Goal: Information Seeking & Learning: Learn about a topic

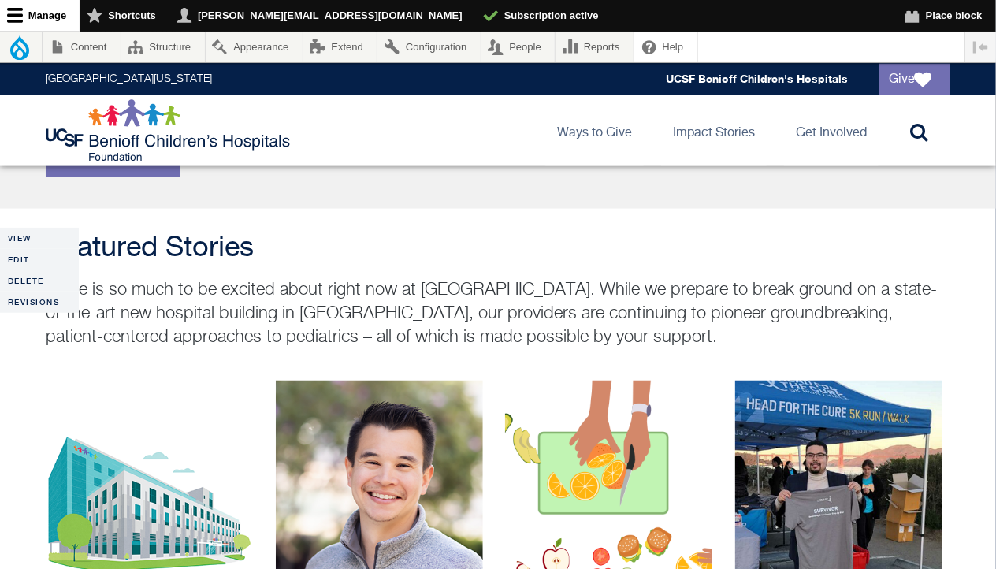
scroll to position [544, 0]
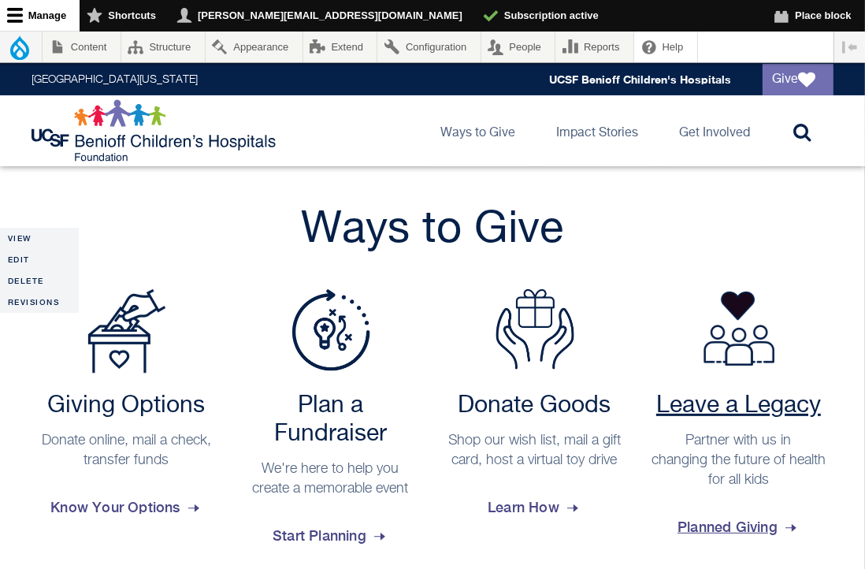
scroll to position [248, 0]
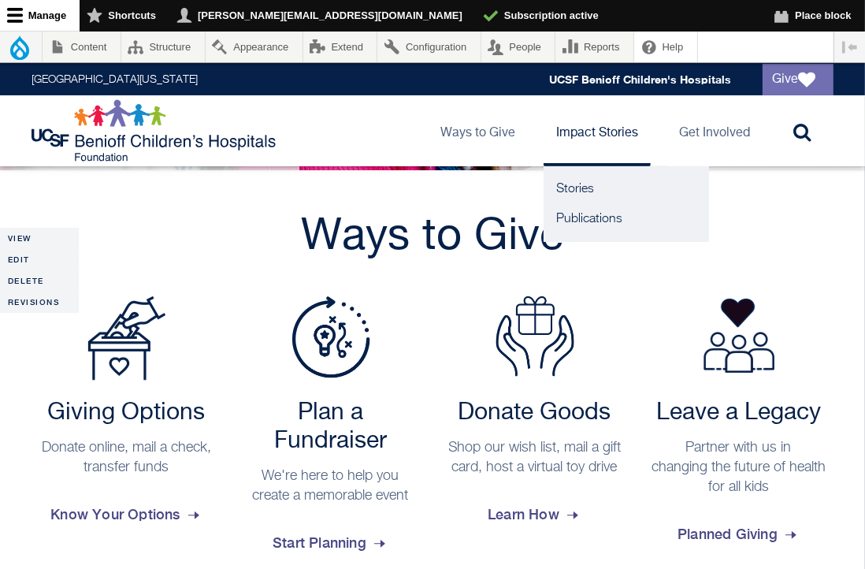
click at [548, 146] on link "Impact Stories" at bounding box center [597, 130] width 107 height 71
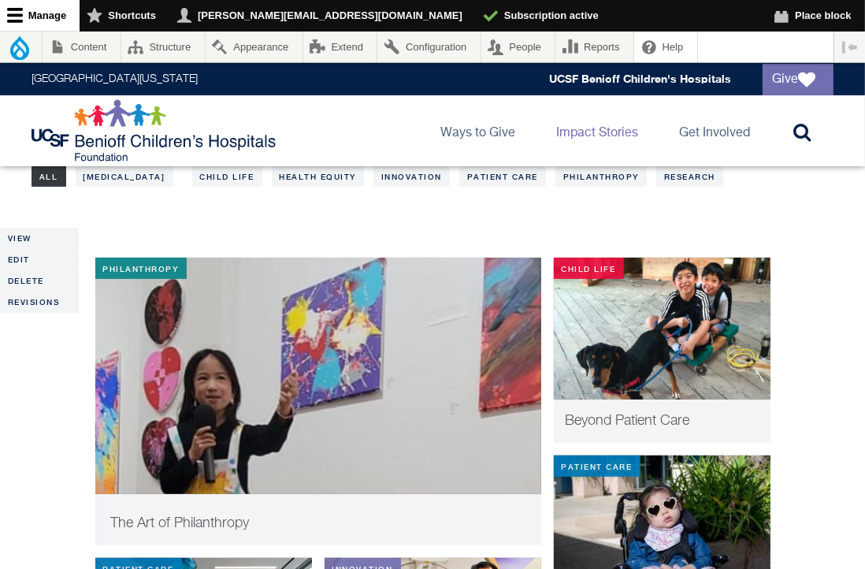
scroll to position [325, 0]
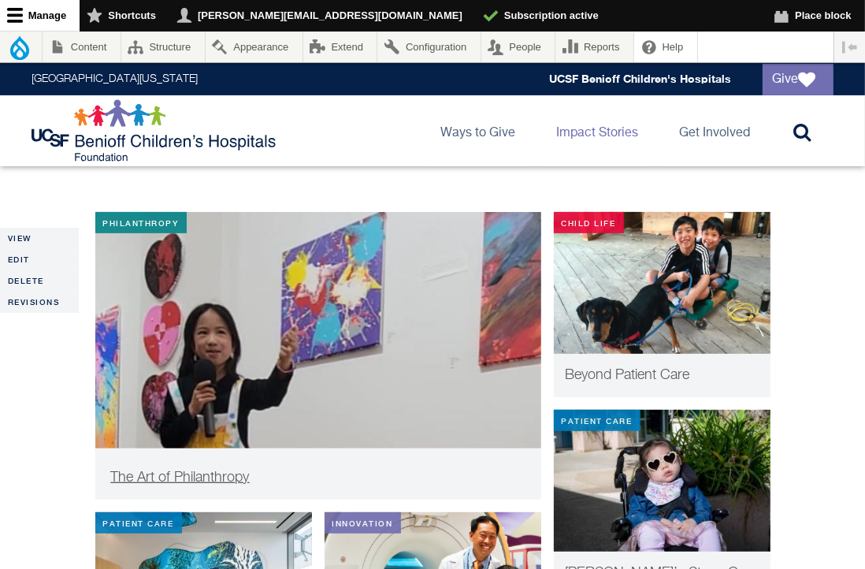
click at [245, 473] on span "The Art of Philanthropy" at bounding box center [180, 477] width 139 height 14
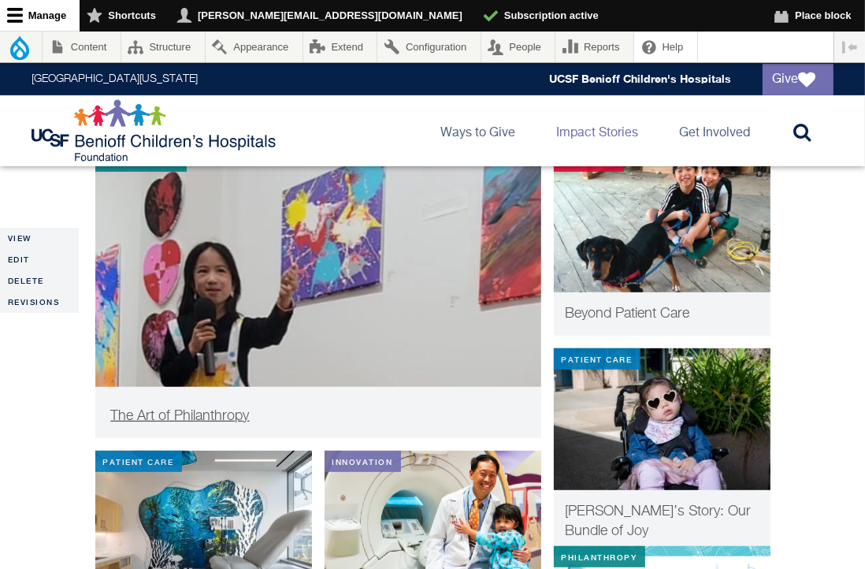
scroll to position [449, 0]
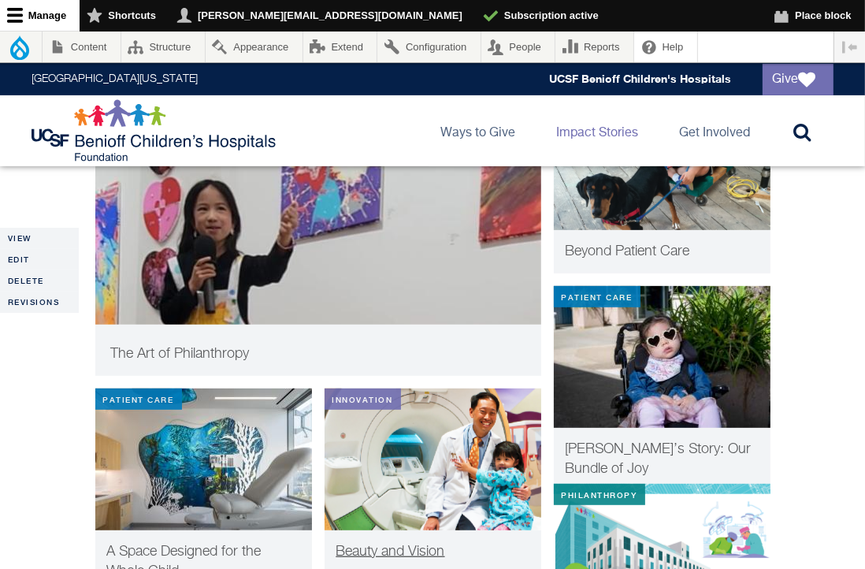
click at [411, 548] on span "Beauty and Vision" at bounding box center [390, 552] width 109 height 14
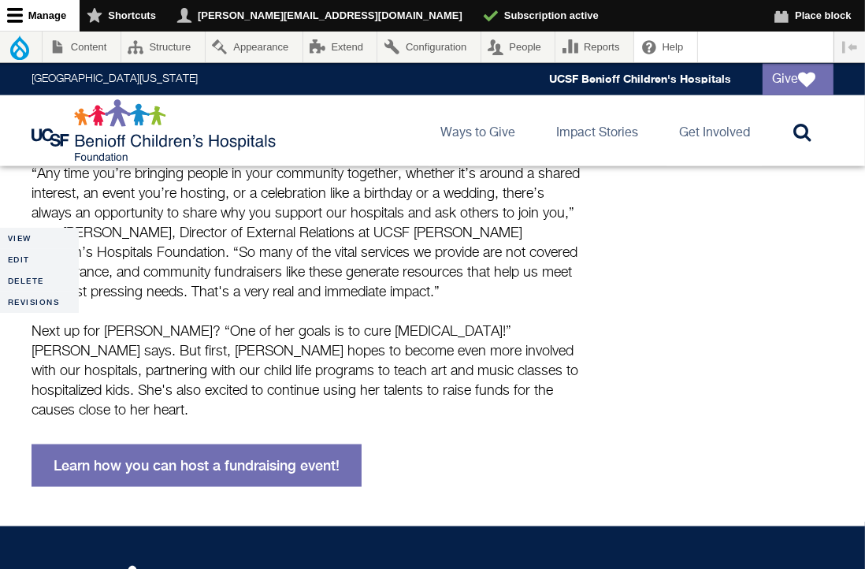
scroll to position [1727, 0]
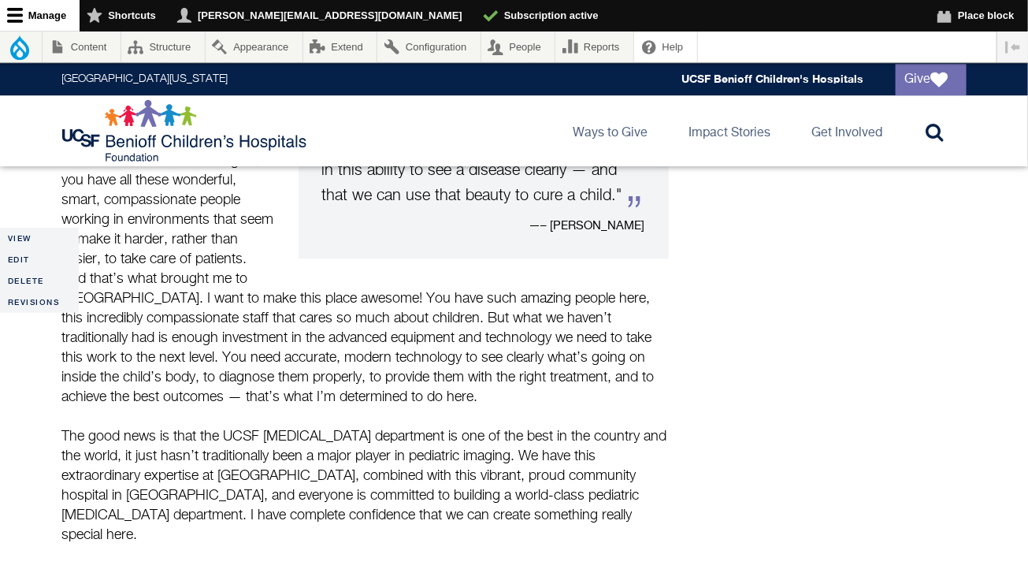
scroll to position [1784, 0]
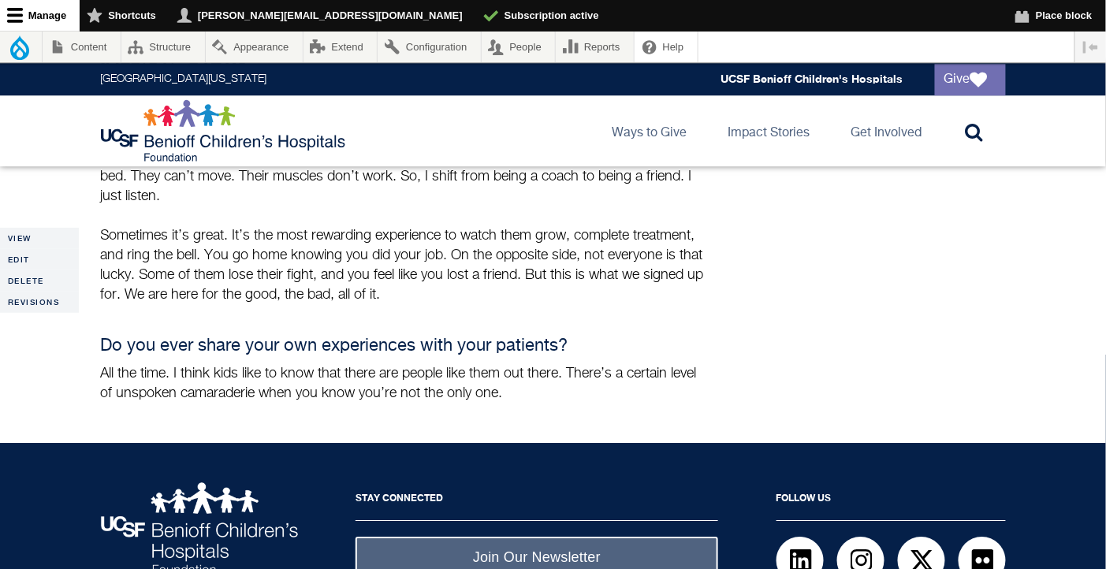
scroll to position [1332, 0]
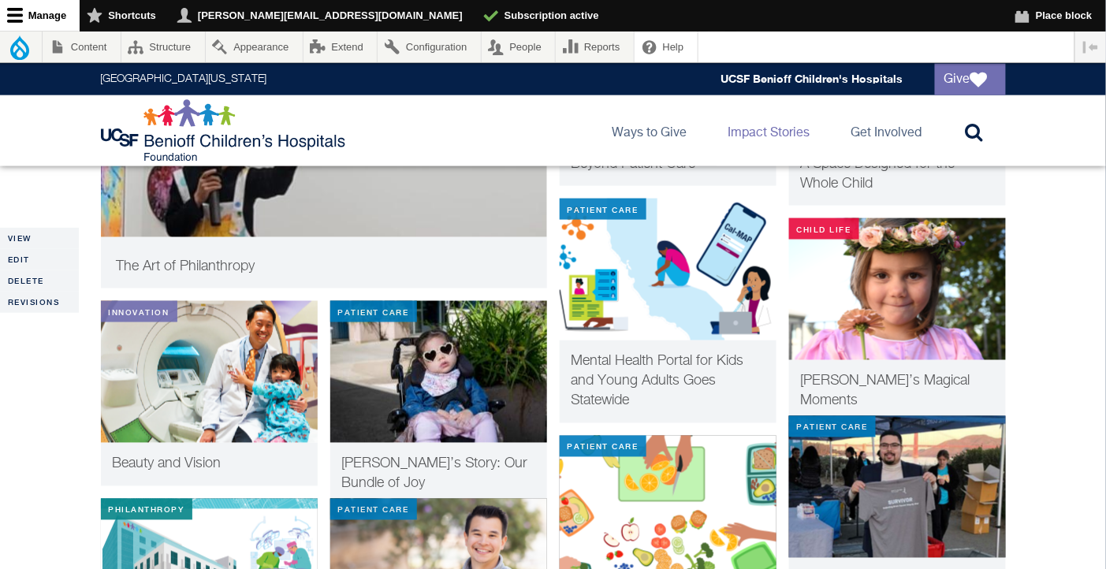
scroll to position [496, 0]
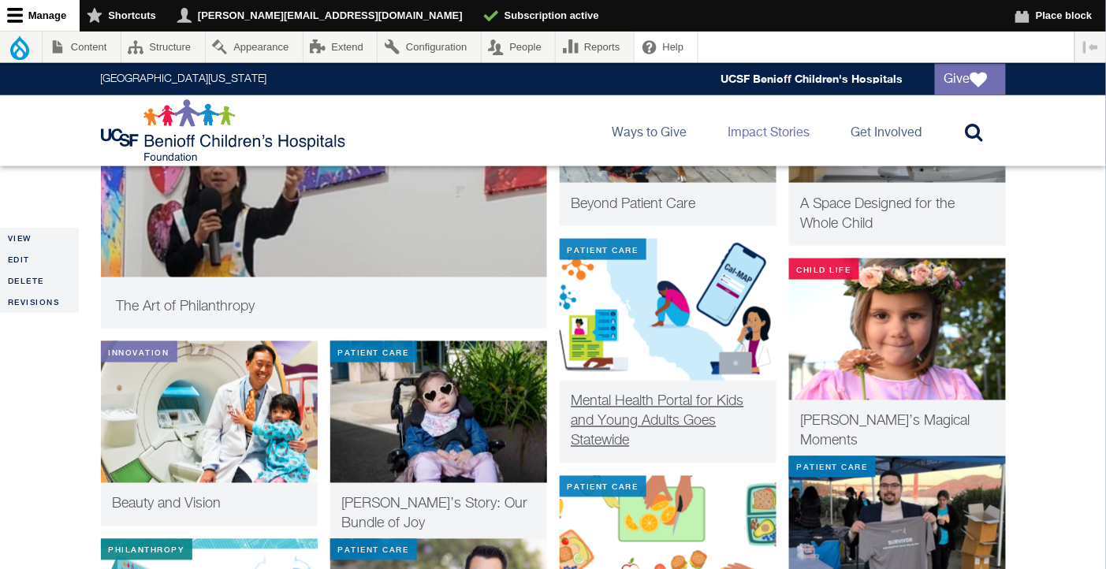
click at [686, 426] on span "Mental Health Portal for Kids and Young Adults Goes Statewide" at bounding box center [657, 422] width 173 height 54
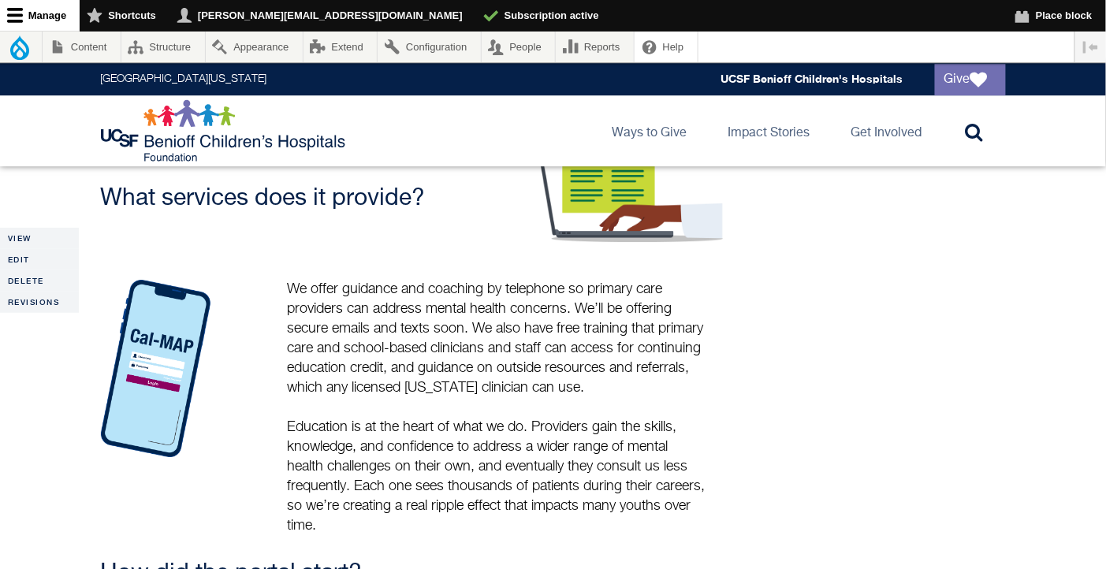
scroll to position [1712, 0]
